Goal: Find specific page/section: Find specific page/section

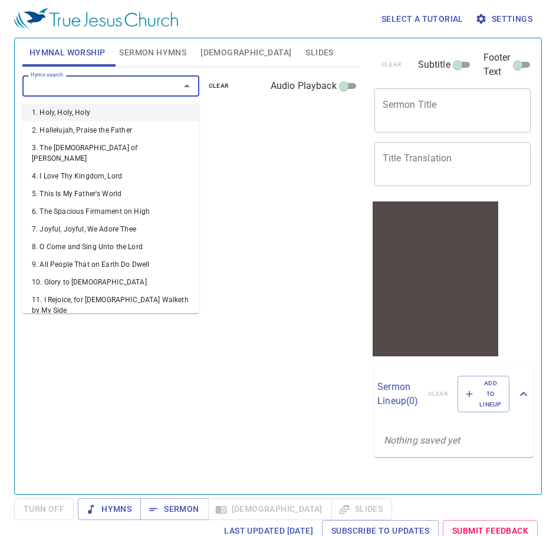
click at [147, 86] on input "Hymn search" at bounding box center [93, 86] width 135 height 14
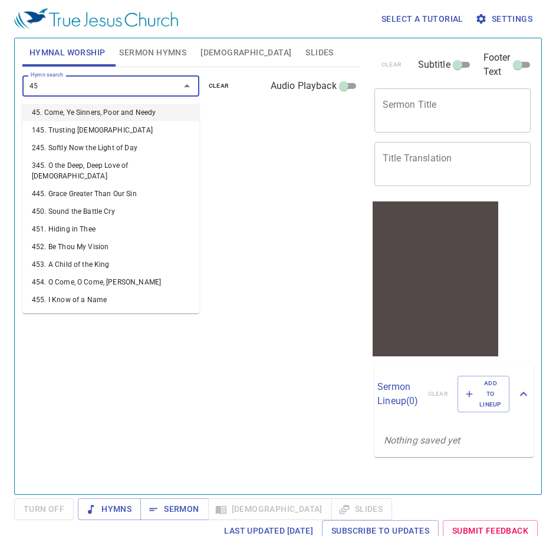
type input "451"
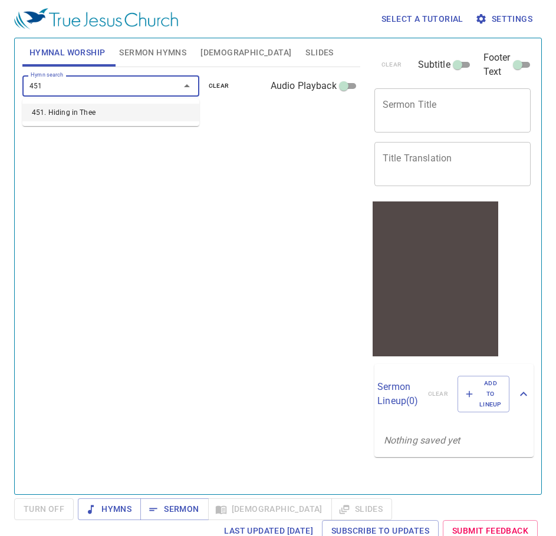
click at [128, 113] on li "451. Hiding in Thee" at bounding box center [110, 113] width 177 height 18
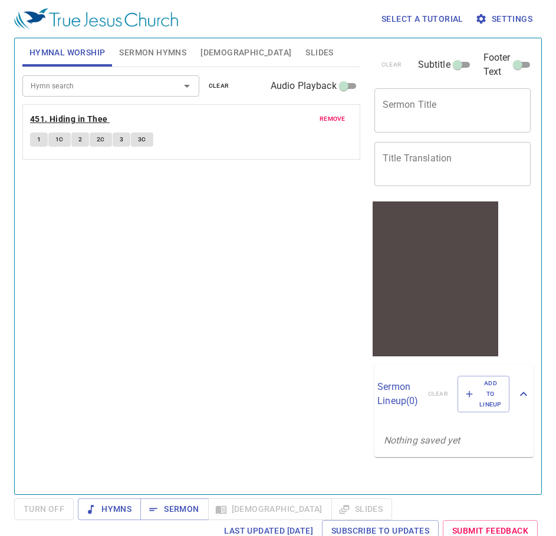
click at [97, 118] on b "451. Hiding in Thee" at bounding box center [69, 119] width 78 height 15
click at [35, 138] on button "1" at bounding box center [39, 140] width 18 height 14
